Goal: Find contact information: Find contact information

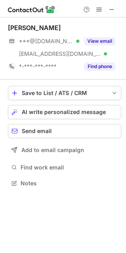
scroll to position [177, 126]
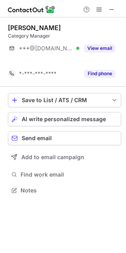
scroll to position [172, 126]
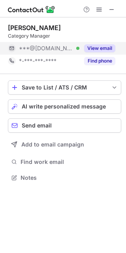
click at [101, 50] on button "View email" at bounding box center [99, 48] width 31 height 8
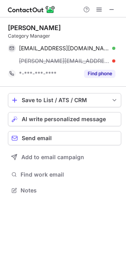
scroll to position [184, 126]
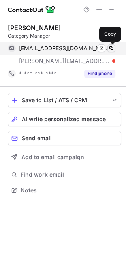
click at [112, 48] on span at bounding box center [111, 48] width 6 height 6
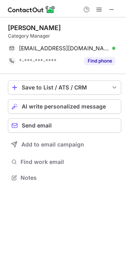
scroll to position [172, 126]
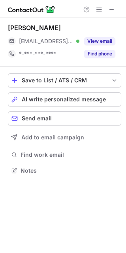
scroll to position [4, 4]
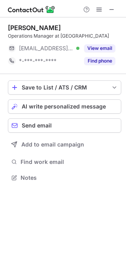
scroll to position [172, 126]
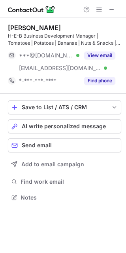
scroll to position [191, 126]
